Goal: Information Seeking & Learning: Learn about a topic

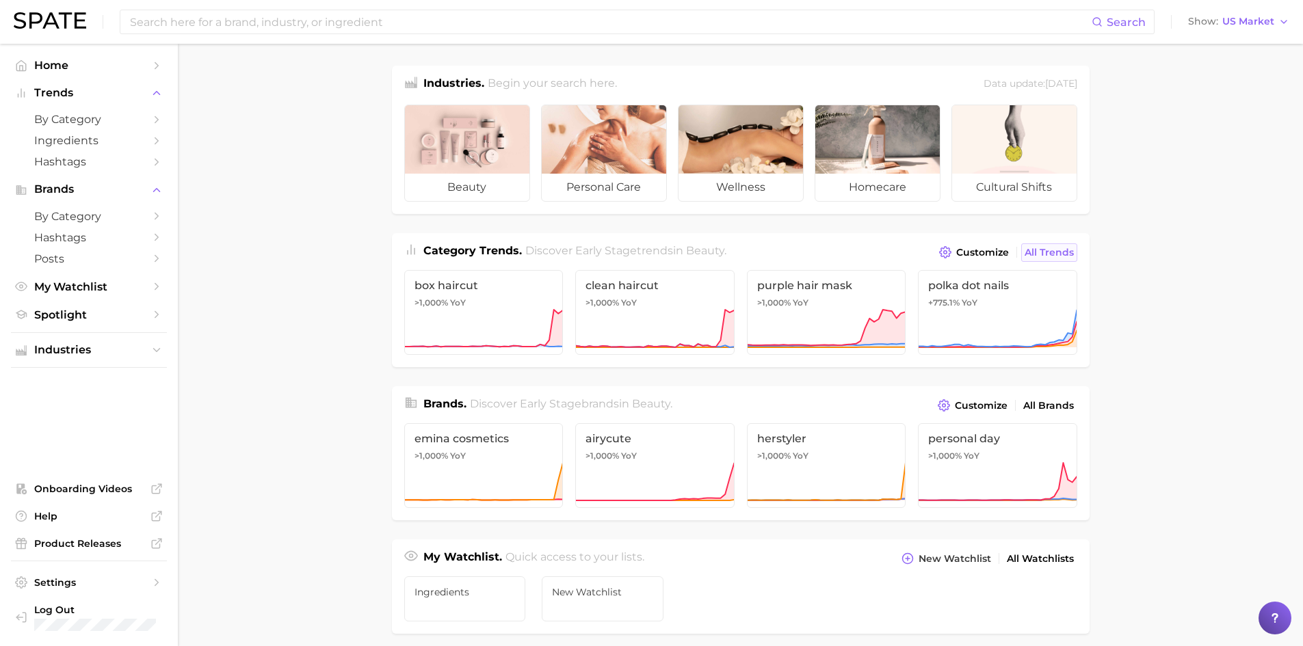
click at [1062, 253] on span "All Trends" at bounding box center [1049, 253] width 49 height 12
